Goal: Information Seeking & Learning: Check status

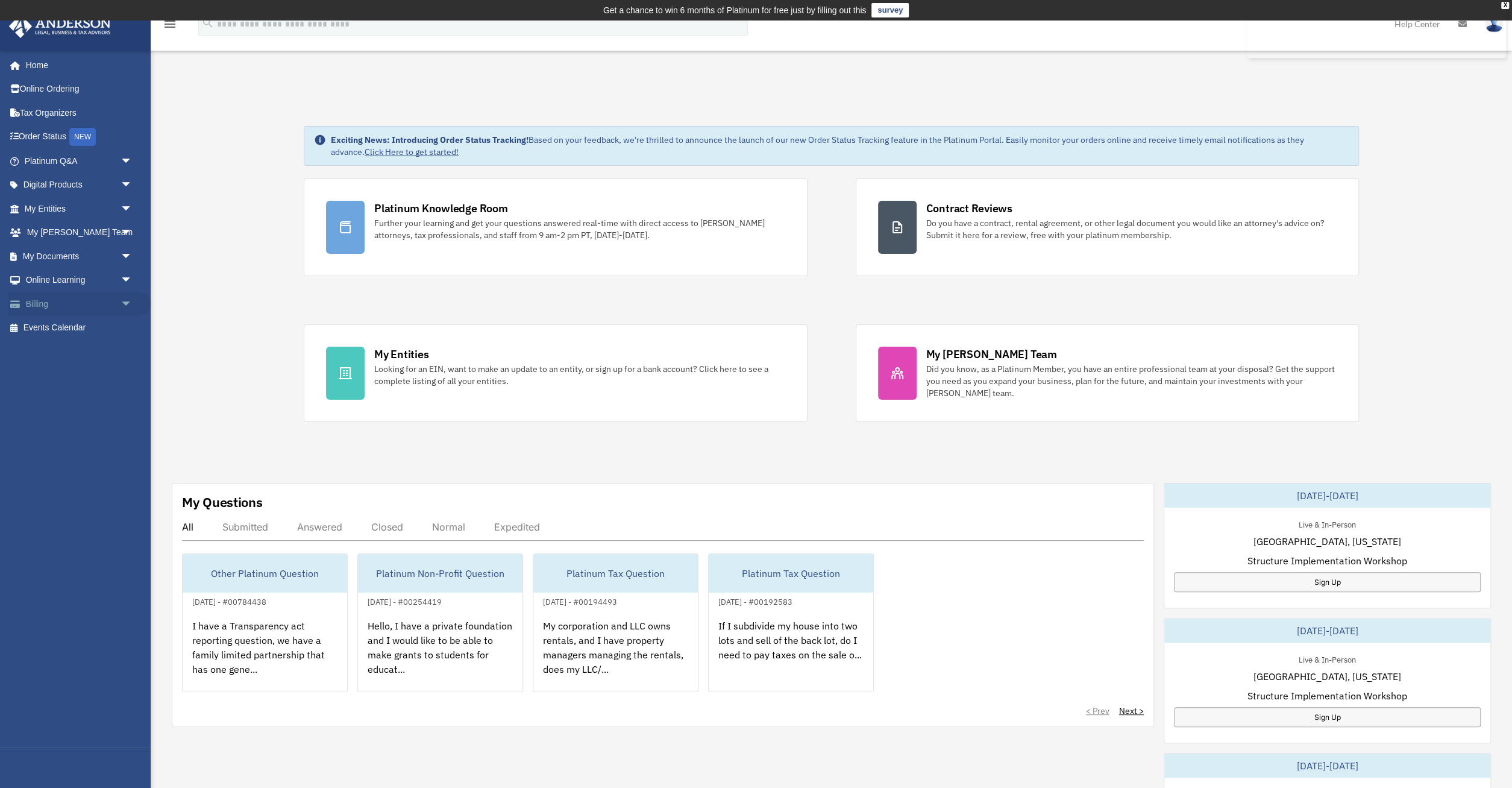
click at [51, 301] on link "Billing arrow_drop_down" at bounding box center [79, 304] width 142 height 24
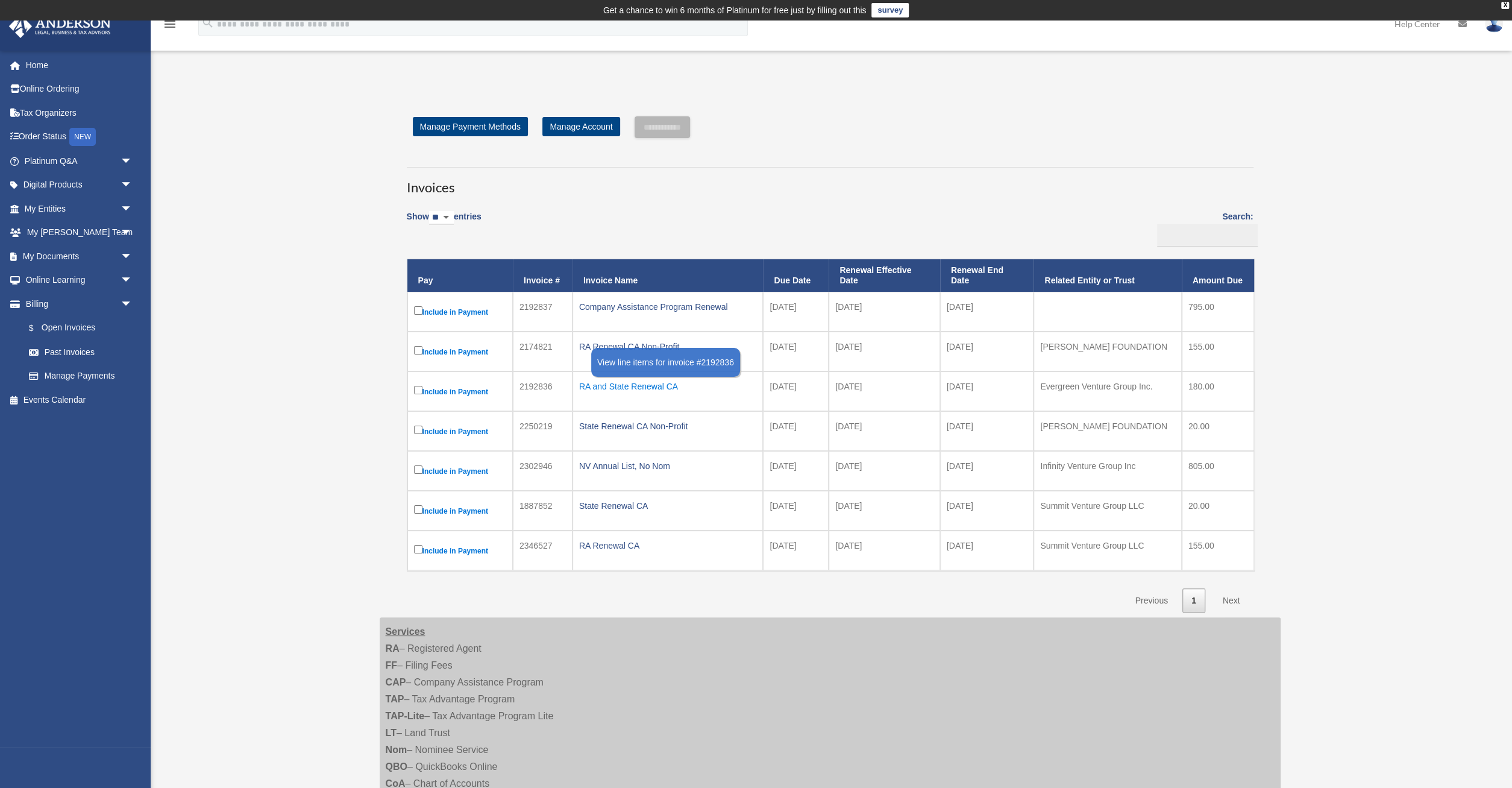
click at [667, 386] on div "RA and State Renewal CA" at bounding box center [667, 386] width 178 height 17
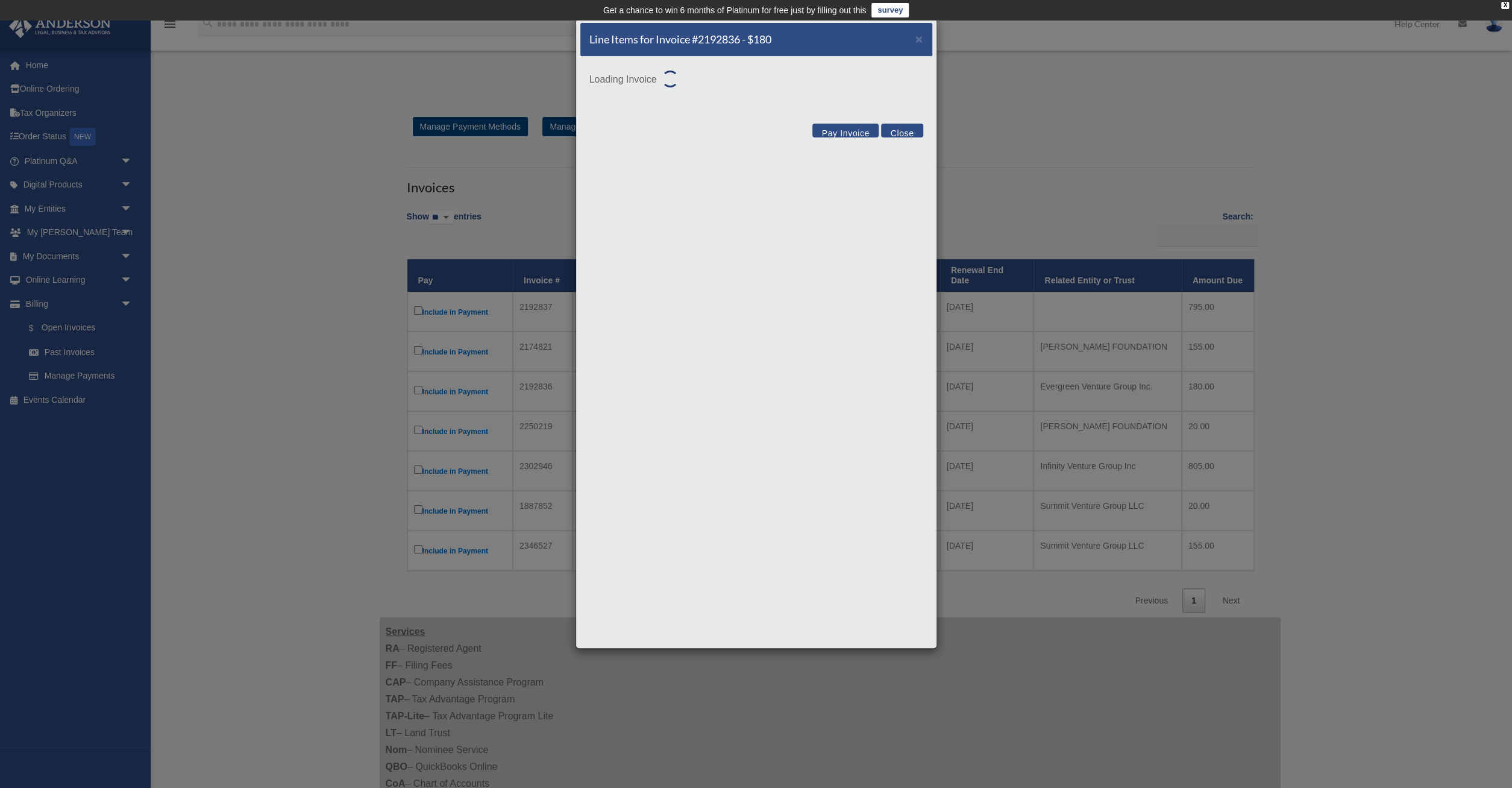
click at [667, 386] on div "Line Items for Invoice #2192836 - $180 × Loading Invoice Pay Invoice Close" at bounding box center [757, 333] width 362 height 631
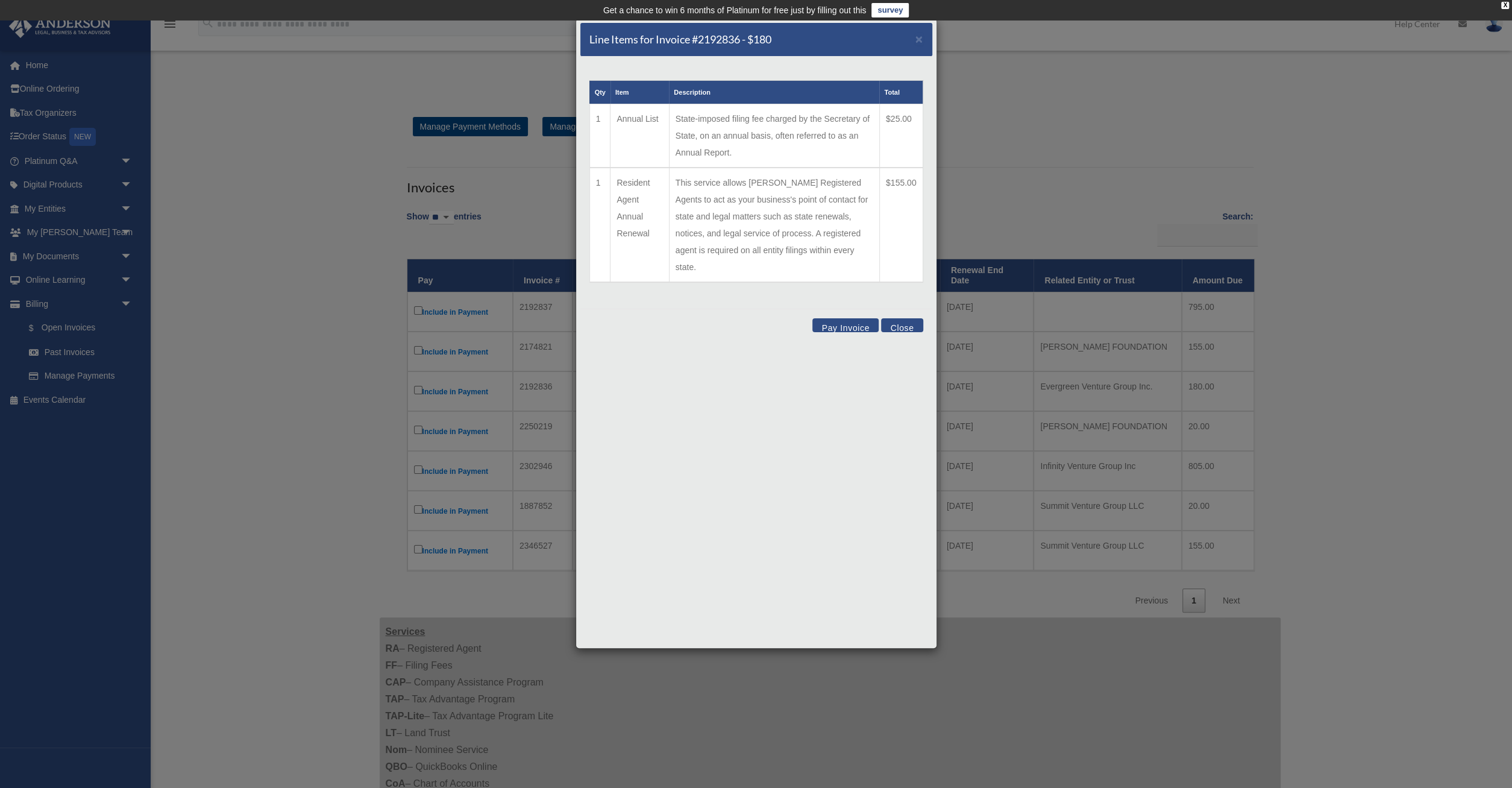
click at [901, 319] on button "Close" at bounding box center [901, 326] width 41 height 14
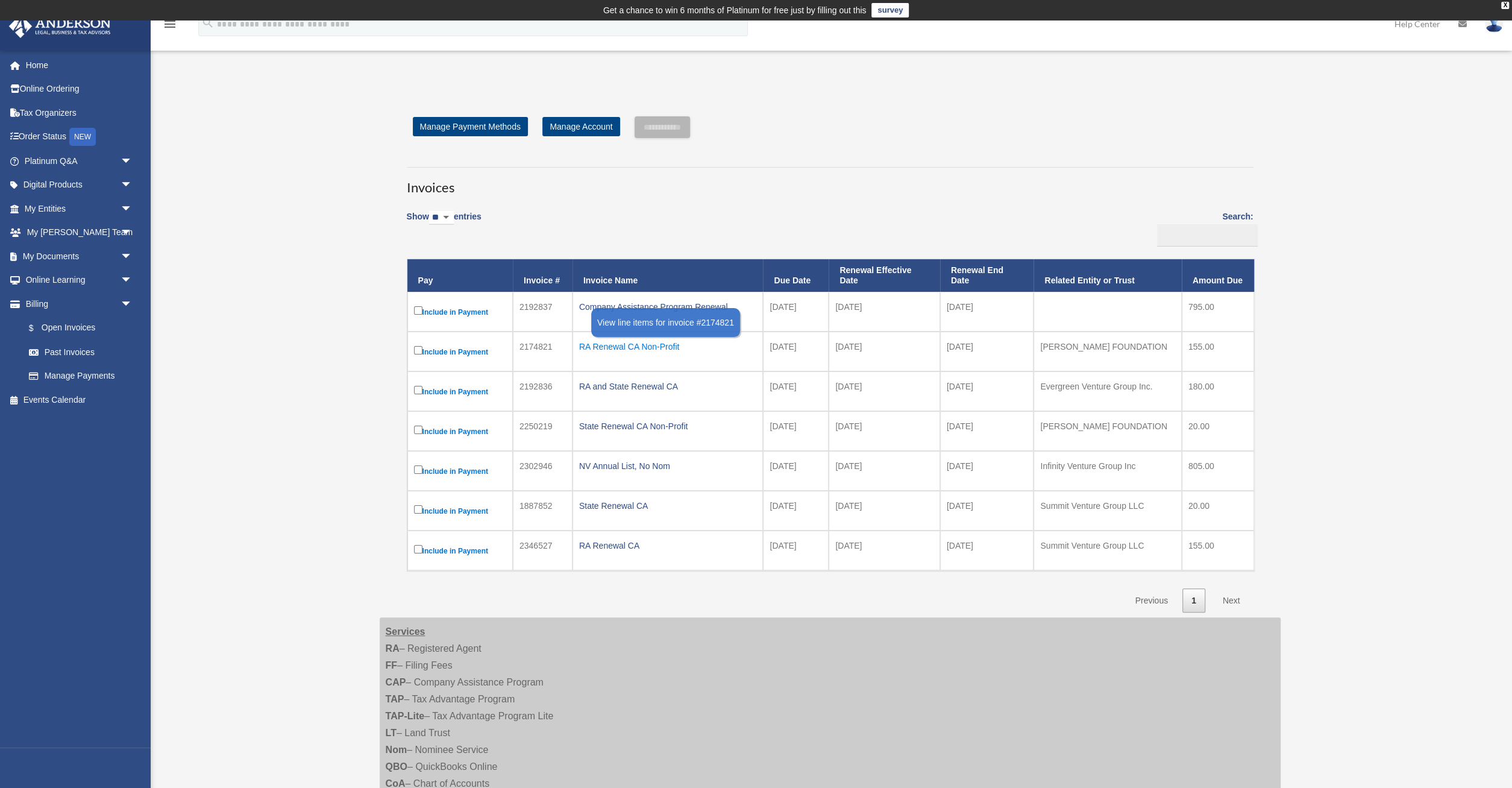
click at [660, 347] on div "RA Renewal CA Non-Profit" at bounding box center [667, 347] width 178 height 17
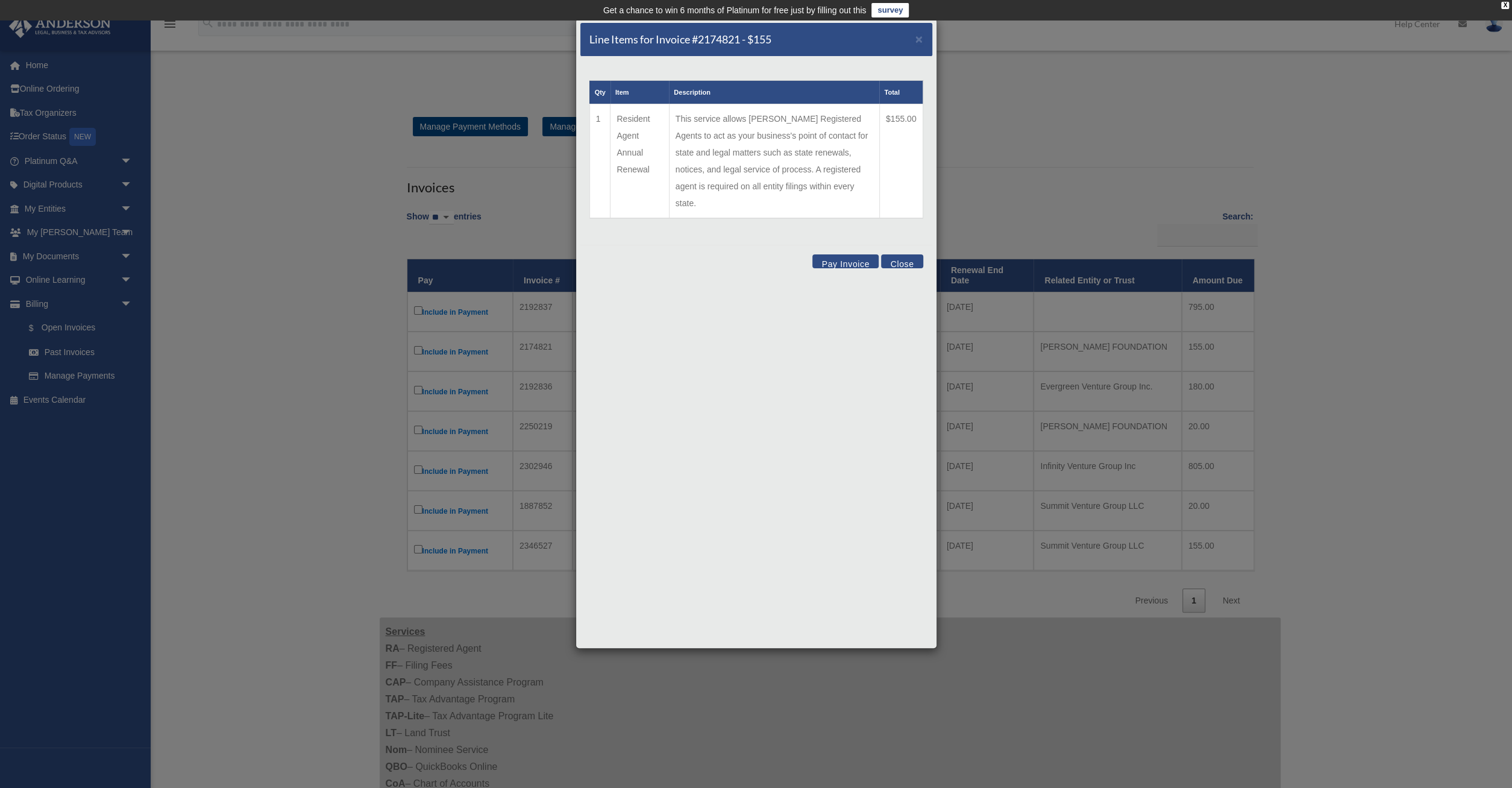
click at [904, 254] on button "Close" at bounding box center [901, 261] width 41 height 14
